Goal: Task Accomplishment & Management: Manage account settings

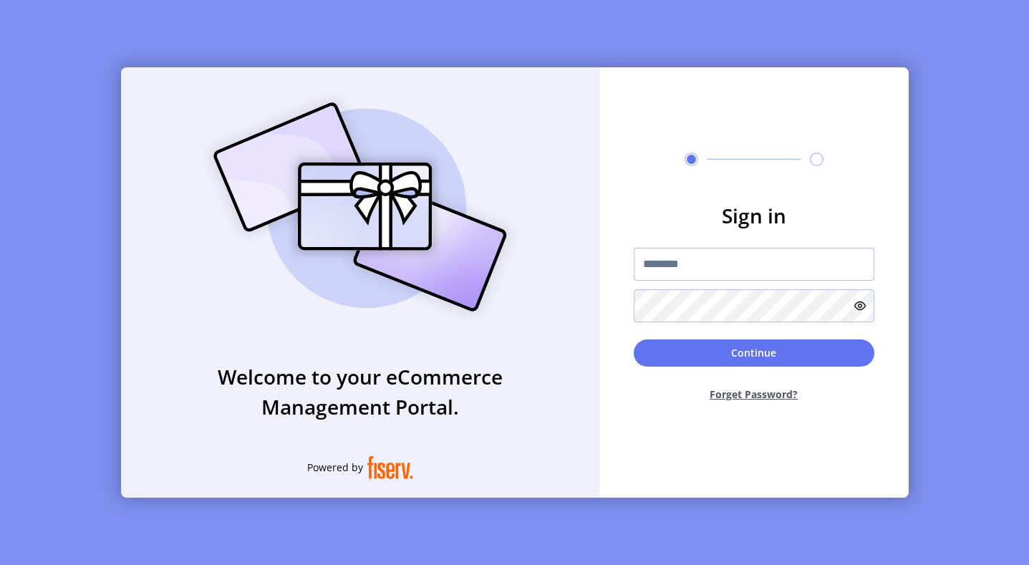
click at [672, 260] on input "text" at bounding box center [754, 264] width 241 height 33
type input "**********"
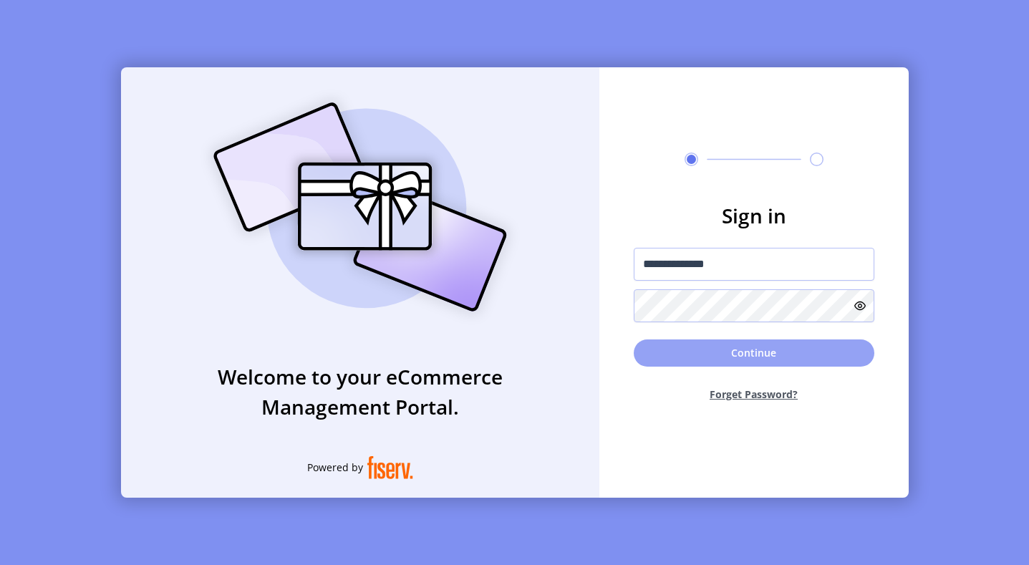
click at [770, 359] on button "Continue" at bounding box center [754, 352] width 241 height 27
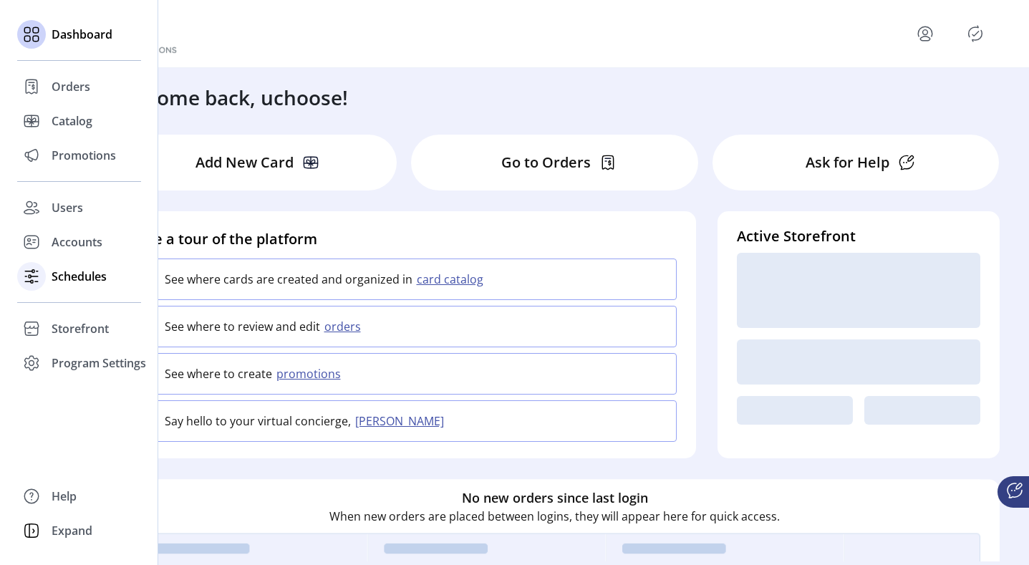
click at [53, 275] on span "Schedules" at bounding box center [79, 276] width 55 height 17
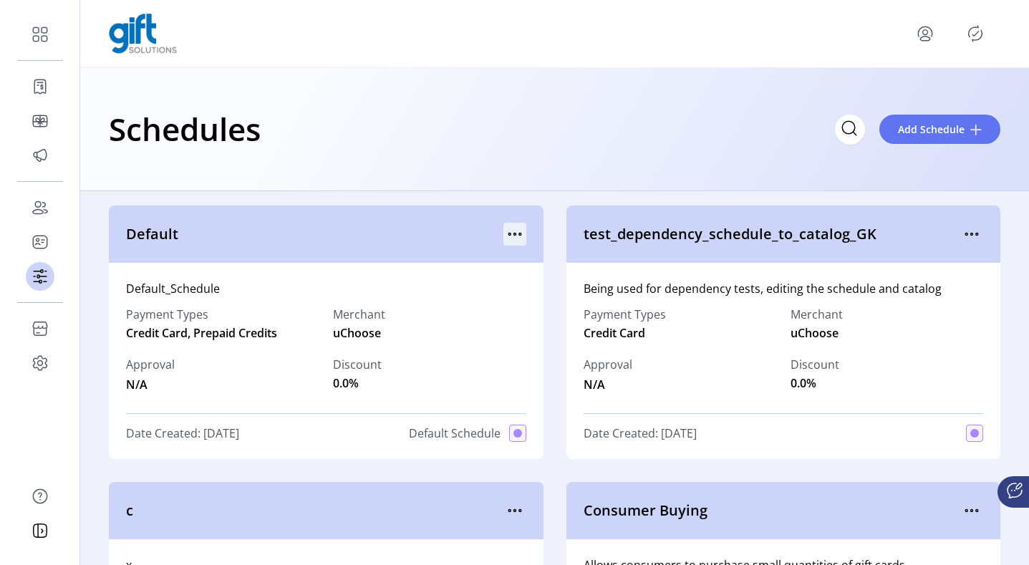
click at [508, 236] on icon "menu" at bounding box center [514, 234] width 23 height 23
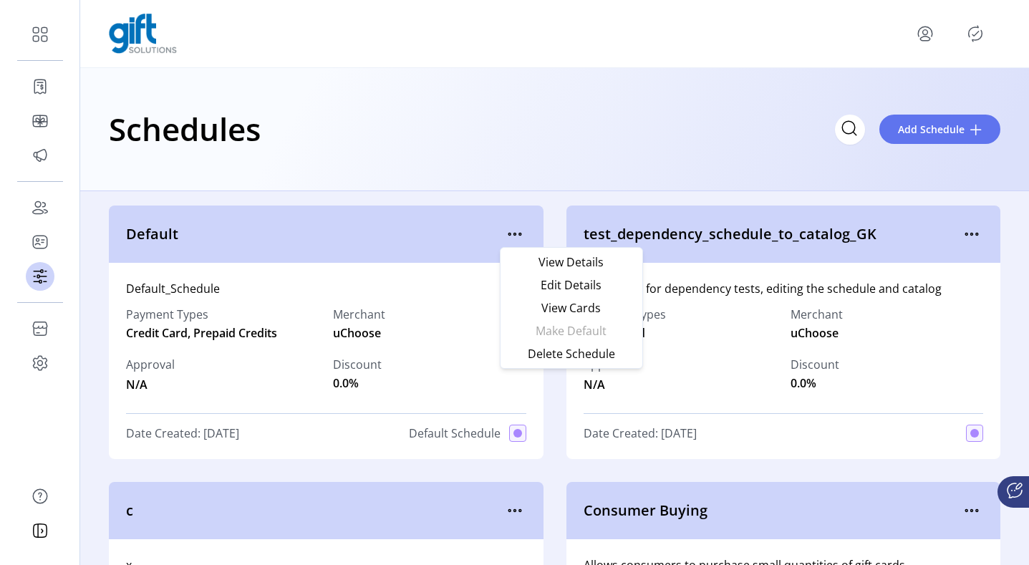
click at [429, 230] on span "Default" at bounding box center [314, 233] width 377 height 21
